Goal: Task Accomplishment & Management: Use online tool/utility

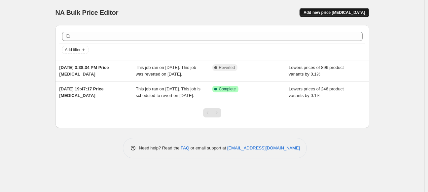
click at [333, 12] on span "Add new price [MEDICAL_DATA]" at bounding box center [333, 12] width 61 height 5
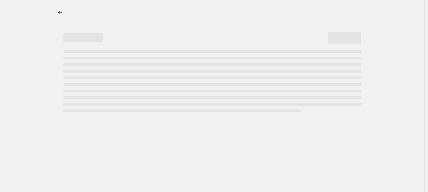
select select "percentage"
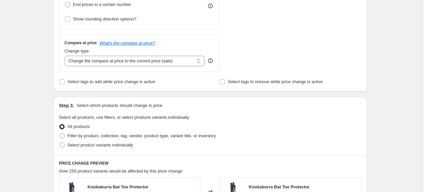
scroll to position [255, 0]
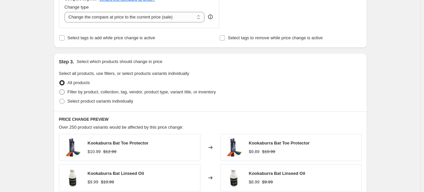
click at [157, 91] on span "Filter by product, collection, tag, vendor, product type, variant title, or inv…" at bounding box center [142, 91] width 148 height 5
click at [60, 90] on input "Filter by product, collection, tag, vendor, product type, variant title, or inv…" at bounding box center [59, 89] width 0 height 0
radio input "true"
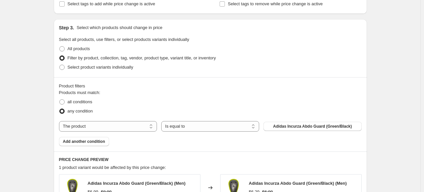
scroll to position [299, 0]
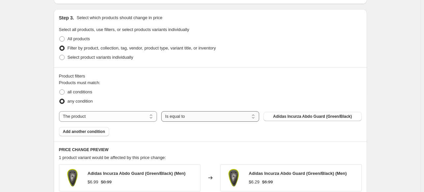
click at [187, 116] on select "Is equal to Is not equal to" at bounding box center [210, 116] width 98 height 11
click at [163, 111] on select "Is equal to Is not equal to" at bounding box center [210, 116] width 98 height 11
click at [132, 117] on select "The product The product's collection The product's tag The product's vendor The…" at bounding box center [108, 116] width 98 height 11
select select "vendor"
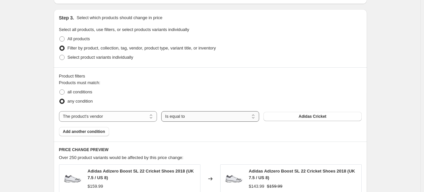
click at [193, 117] on select "Is equal to Is not equal to" at bounding box center [210, 116] width 98 height 11
click at [163, 111] on select "Is equal to Is not equal to" at bounding box center [210, 116] width 98 height 11
click at [289, 117] on button "Adidas Cricket" at bounding box center [313, 116] width 98 height 9
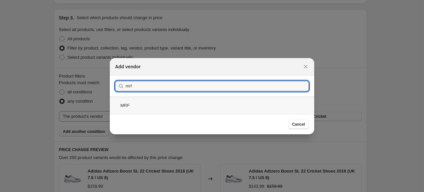
type input "mrf"
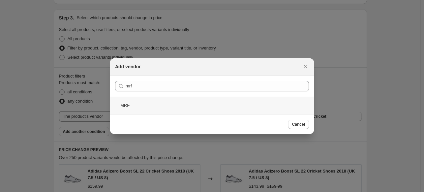
click at [148, 104] on div "MRF" at bounding box center [212, 105] width 205 height 17
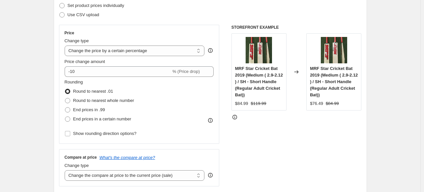
scroll to position [106, 0]
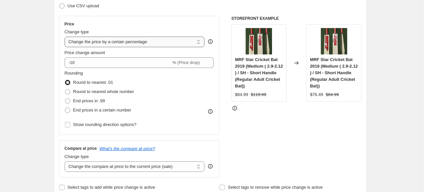
click at [164, 41] on select "Change the price to a certain amount Change the price by a certain amount Chang…" at bounding box center [135, 42] width 140 height 11
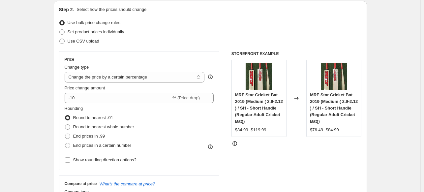
scroll to position [92, 0]
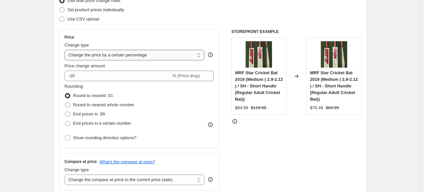
click at [167, 56] on select "Change the price to a certain amount Change the price by a certain amount Chang…" at bounding box center [135, 55] width 140 height 11
click at [179, 18] on div "Use CSV upload" at bounding box center [210, 19] width 303 height 9
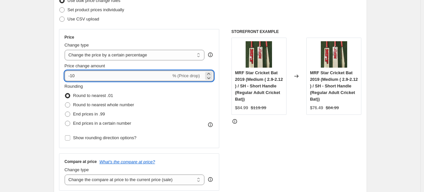
click at [164, 78] on input "-10" at bounding box center [118, 76] width 107 height 11
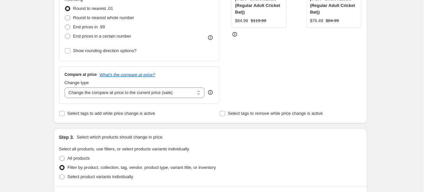
scroll to position [197, 0]
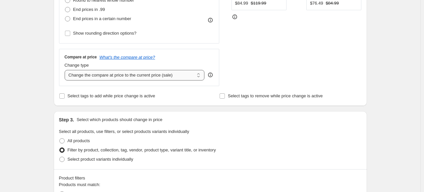
click at [199, 75] on select "Change the compare at price to the current price (sale) Change the compare at p…" at bounding box center [135, 75] width 140 height 11
click at [285, 59] on div "STOREFRONT EXAMPLE MRF Star Cricket Bat 2019 (Medium ( 2.9-2.12 ) / SH - Short …" at bounding box center [297, 5] width 130 height 162
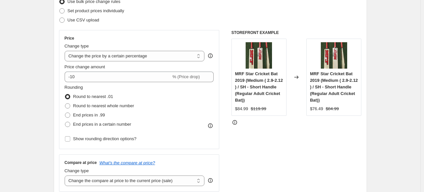
scroll to position [56, 0]
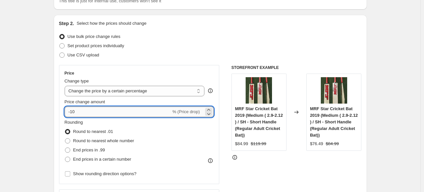
click at [170, 115] on input "-10" at bounding box center [118, 112] width 107 height 11
type input "-1"
type input "-0.5"
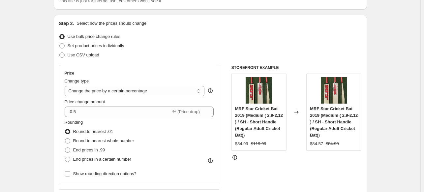
click at [222, 34] on div "Use bulk price change rules" at bounding box center [210, 36] width 303 height 9
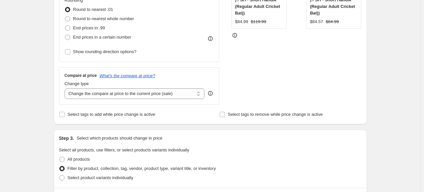
scroll to position [172, 0]
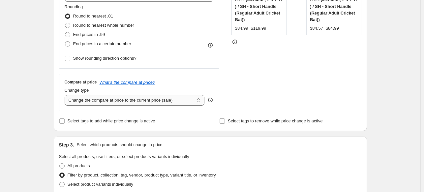
click at [178, 100] on select "Change the compare at price to the current price (sale) Change the compare at p…" at bounding box center [135, 100] width 140 height 11
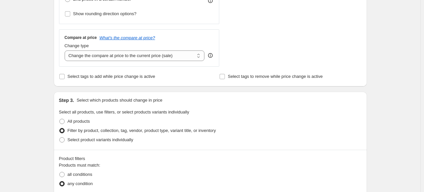
scroll to position [220, 0]
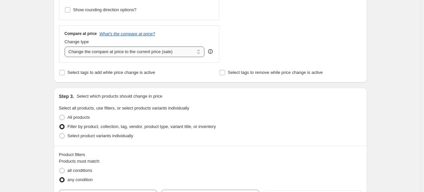
click at [163, 54] on select "Change the compare at price to the current price (sale) Change the compare at p…" at bounding box center [135, 52] width 140 height 11
click at [66, 47] on select "Change the compare at price to the current price (sale) Change the compare at p…" at bounding box center [135, 52] width 140 height 11
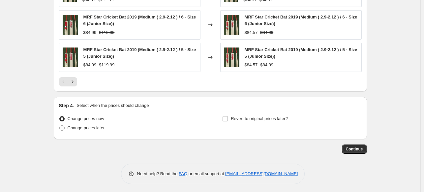
scroll to position [552, 0]
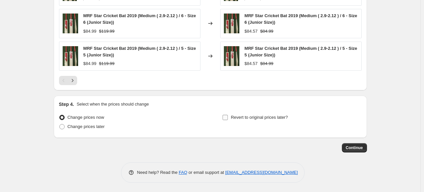
click at [227, 117] on input "Revert to original prices later?" at bounding box center [225, 117] width 5 height 5
checkbox input "true"
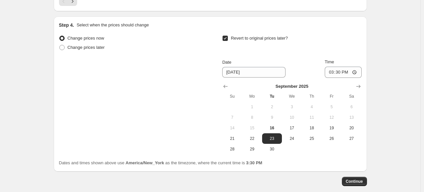
scroll to position [640, 0]
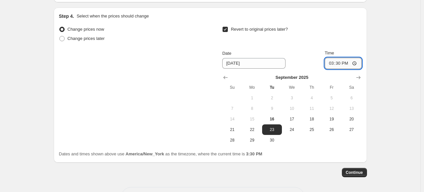
click at [345, 62] on input "15:30" at bounding box center [343, 63] width 37 height 11
click at [340, 62] on input "15:30" at bounding box center [343, 63] width 37 height 11
type input "15:40"
click at [359, 172] on span "Continue" at bounding box center [354, 172] width 17 height 5
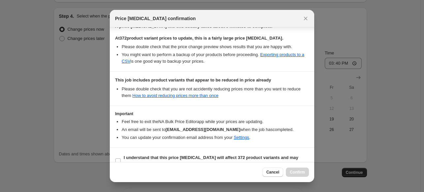
scroll to position [128, 0]
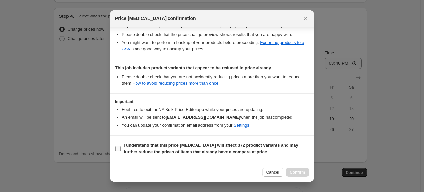
click at [117, 149] on input "I understand that this price [MEDICAL_DATA] will affect 372 product variants an…" at bounding box center [117, 148] width 5 height 5
checkbox input "true"
click at [301, 172] on span "Confirm" at bounding box center [297, 172] width 15 height 5
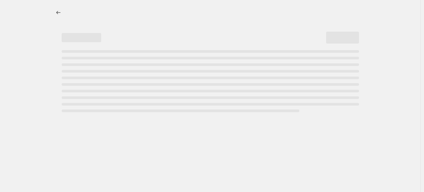
select select "percentage"
select select "vendor"
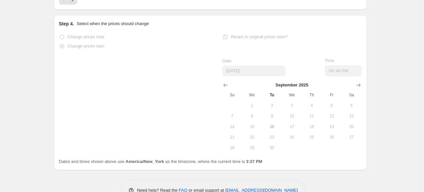
scroll to position [703, 0]
